Goal: Transaction & Acquisition: Purchase product/service

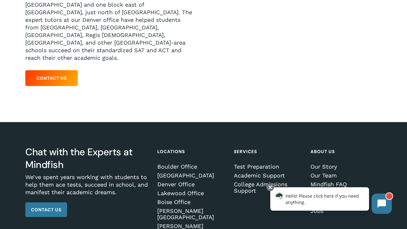
scroll to position [182, 0]
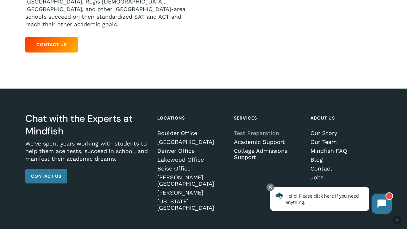
click at [261, 130] on link "Test Preparation" at bounding box center [269, 133] width 70 height 6
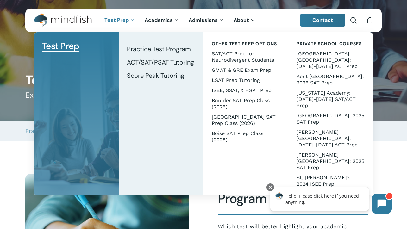
click at [147, 61] on span "ACT/SAT/PSAT Tutoring" at bounding box center [160, 62] width 67 height 8
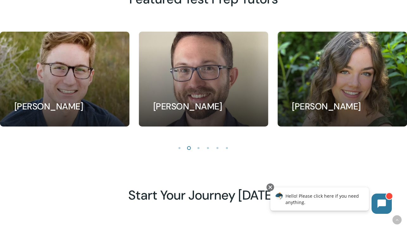
scroll to position [568, 0]
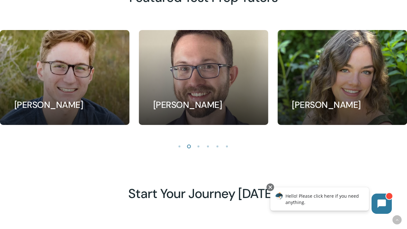
click at [179, 147] on li "Page dot 1" at bounding box center [179, 145] width 9 height 9
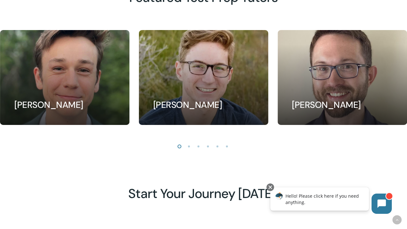
click at [189, 145] on li "Page dot 2" at bounding box center [188, 145] width 9 height 9
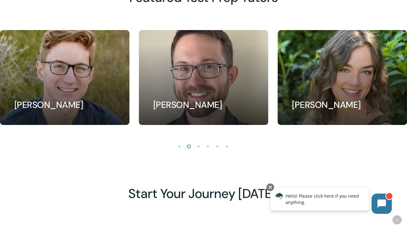
click at [199, 146] on li "Page dot 3" at bounding box center [198, 145] width 9 height 9
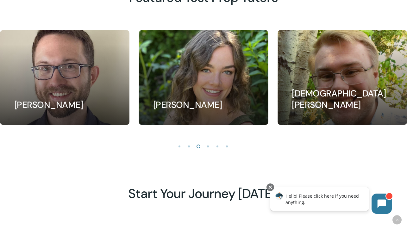
click at [209, 146] on li "Page dot 4" at bounding box center [207, 145] width 9 height 9
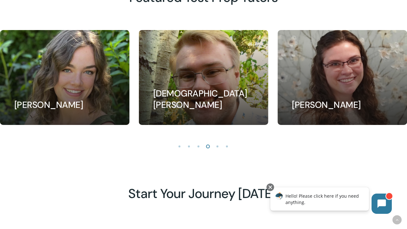
click at [218, 146] on li "Page dot 5" at bounding box center [217, 145] width 9 height 9
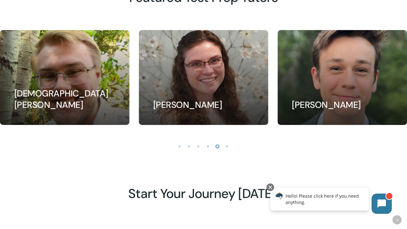
click at [227, 146] on li "Page dot 6" at bounding box center [226, 145] width 9 height 9
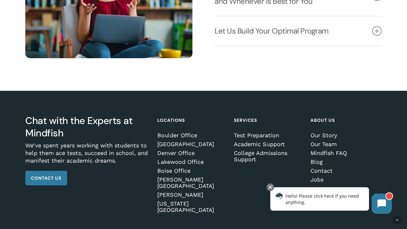
scroll to position [841, 0]
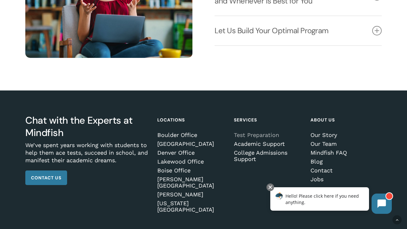
click at [244, 135] on link "Test Preparation" at bounding box center [269, 135] width 70 height 6
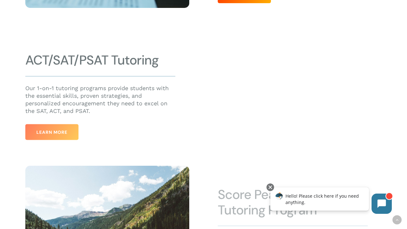
scroll to position [278, 0]
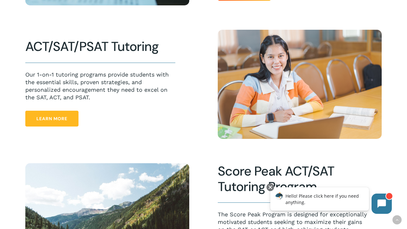
click at [45, 121] on span "Learn More" at bounding box center [51, 118] width 31 height 6
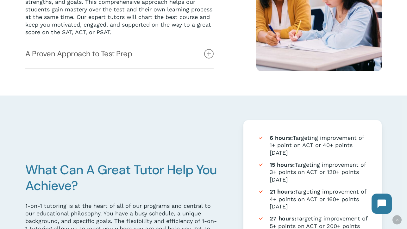
scroll to position [219, 0]
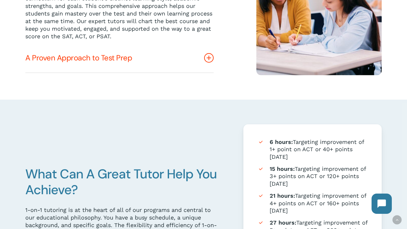
click at [65, 55] on link "A Proven Approach to Test Prep" at bounding box center [119, 57] width 188 height 29
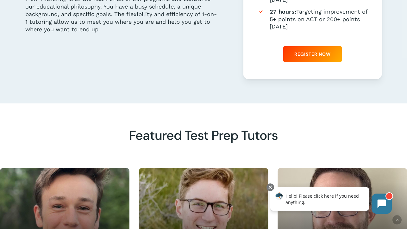
scroll to position [510, 0]
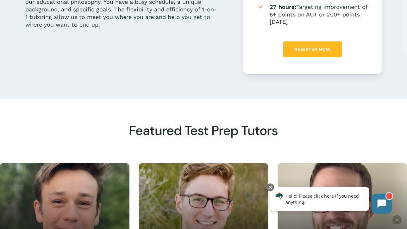
click at [327, 52] on link "Register Now" at bounding box center [312, 49] width 59 height 16
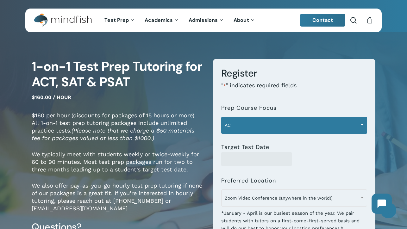
click at [247, 125] on span "ACT" at bounding box center [294, 125] width 146 height 13
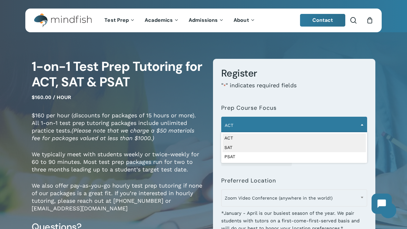
select select "***"
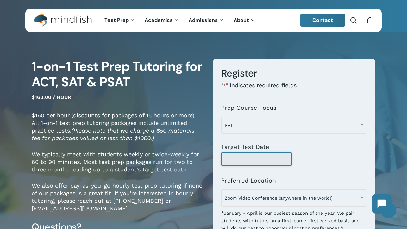
click at [229, 160] on input "Target Test Date" at bounding box center [256, 159] width 71 height 14
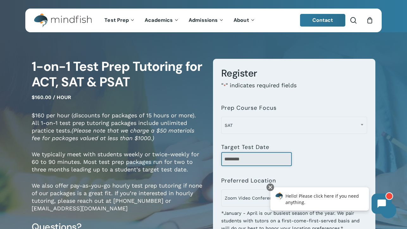
type input "********"
click at [310, 163] on div "********" at bounding box center [294, 159] width 146 height 14
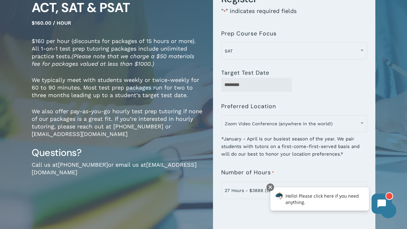
scroll to position [81, 0]
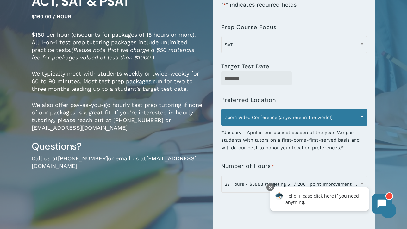
click at [298, 120] on span "Zoom Video Conference (anywhere in the world!)" at bounding box center [294, 117] width 146 height 13
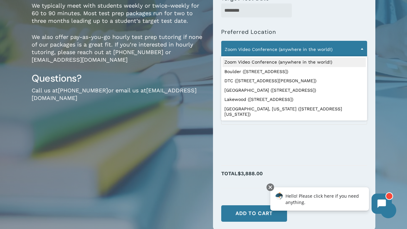
scroll to position [149, 0]
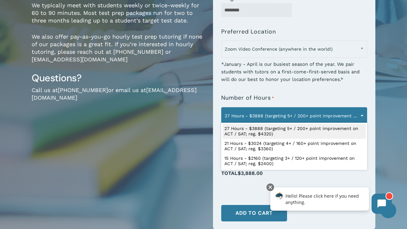
click at [282, 118] on span "27 Hours - $3888 (targeting 5+ / 200+ point improvement on ACT / SAT; reg. $432…" at bounding box center [294, 115] width 146 height 13
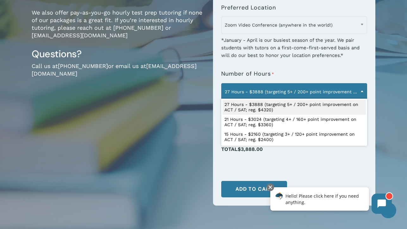
scroll to position [177, 0]
